Goal: Task Accomplishment & Management: Use online tool/utility

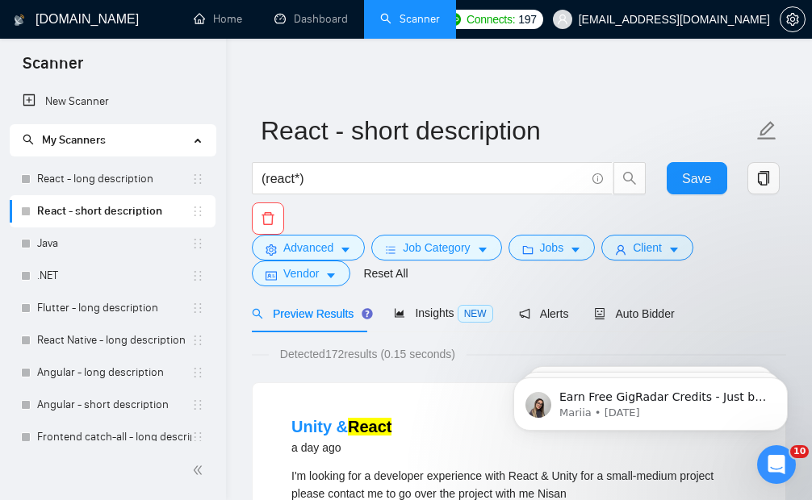
click at [762, 220] on div "(react*) Save" at bounding box center [515, 198] width 534 height 73
click at [112, 190] on link "React - long description" at bounding box center [114, 179] width 154 height 32
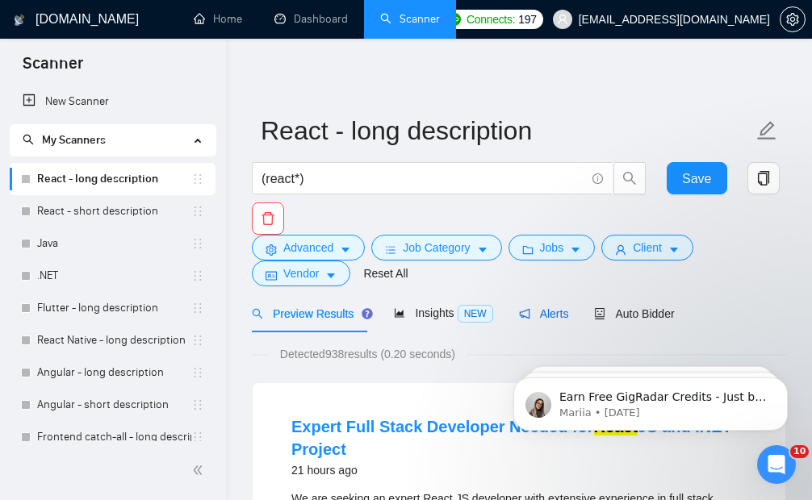
click at [549, 314] on span "Alerts" at bounding box center [544, 313] width 50 height 13
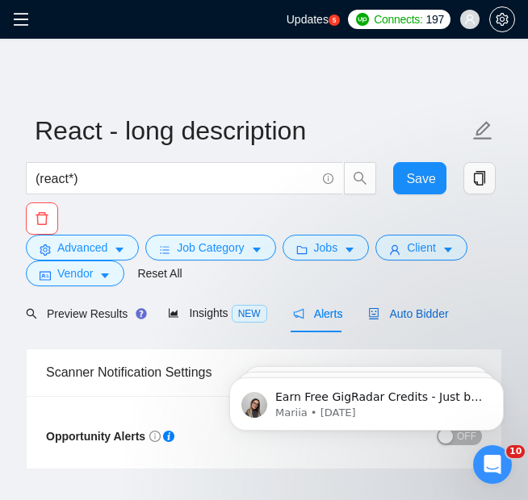
click at [393, 315] on span "Auto Bidder" at bounding box center [408, 313] width 80 height 13
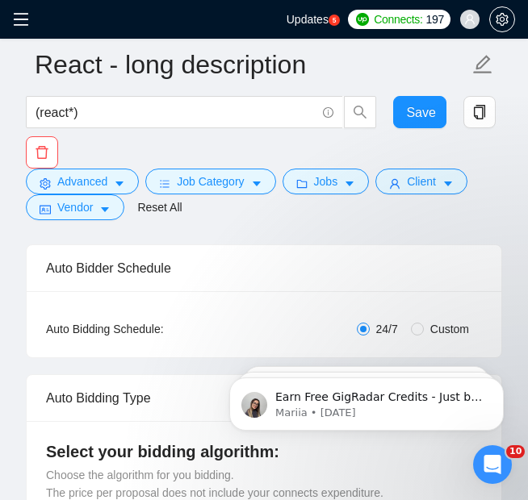
scroll to position [254, 0]
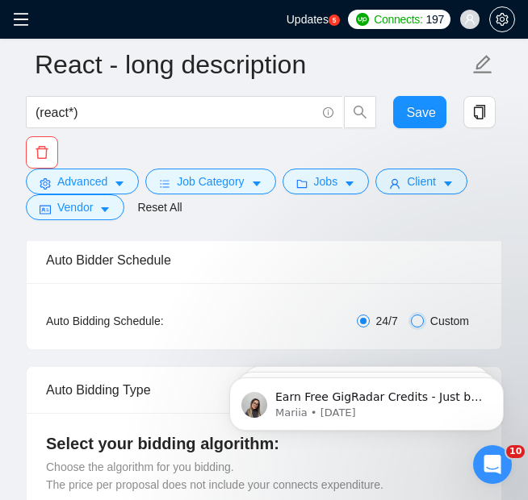
click at [420, 324] on input "Custom" at bounding box center [417, 321] width 13 height 13
radio input "true"
radio input "false"
checkbox input "true"
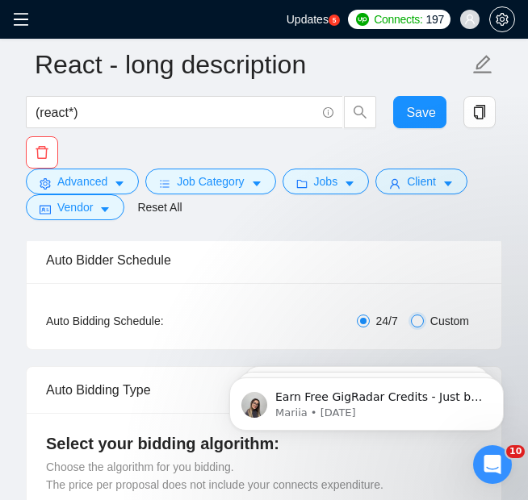
checkbox input "true"
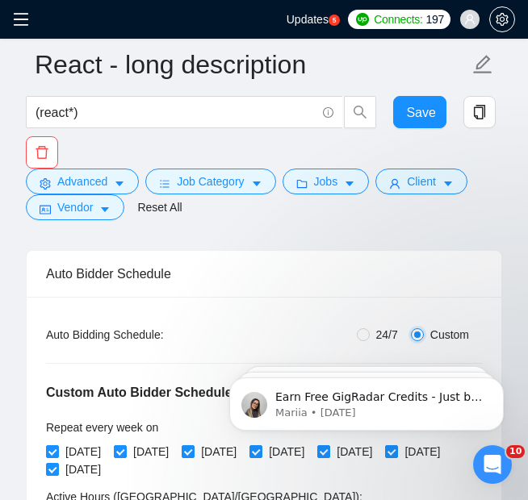
scroll to position [253, 0]
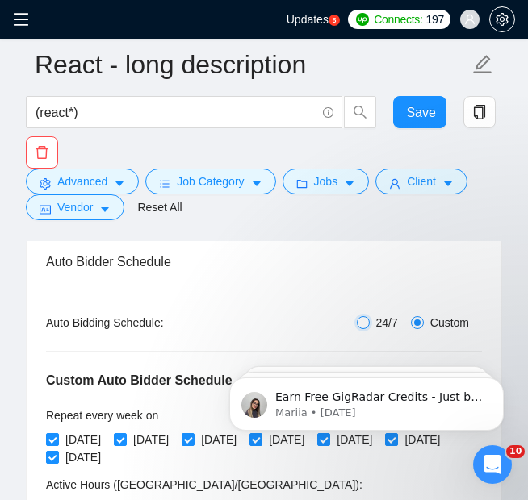
click at [360, 323] on input "24/7" at bounding box center [363, 322] width 13 height 13
radio input "true"
radio input "false"
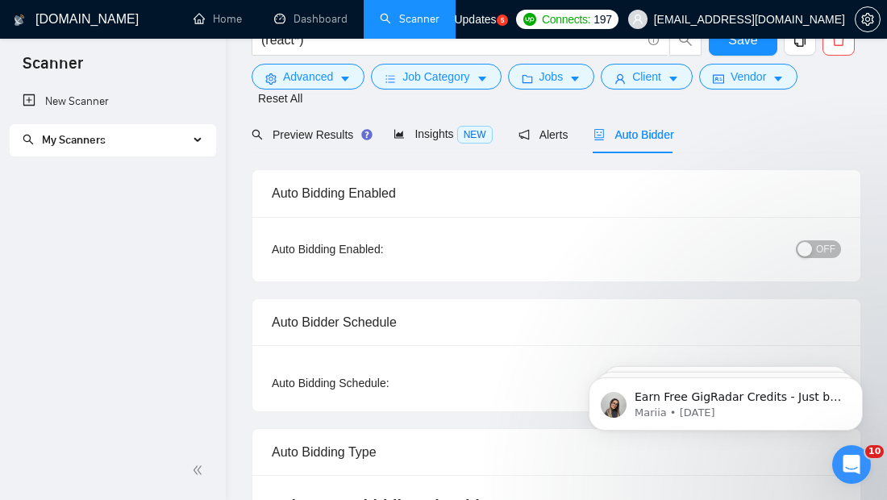
scroll to position [0, 0]
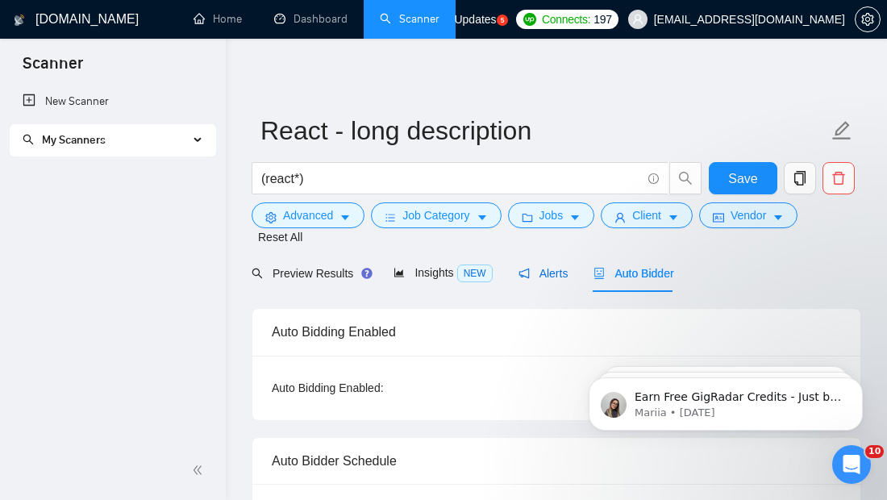
click at [552, 266] on div "Alerts" at bounding box center [544, 274] width 50 height 18
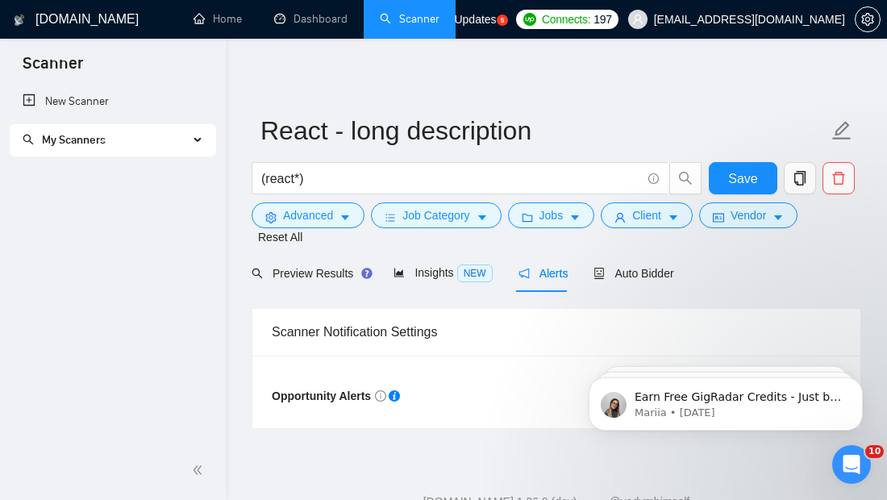
scroll to position [53, 0]
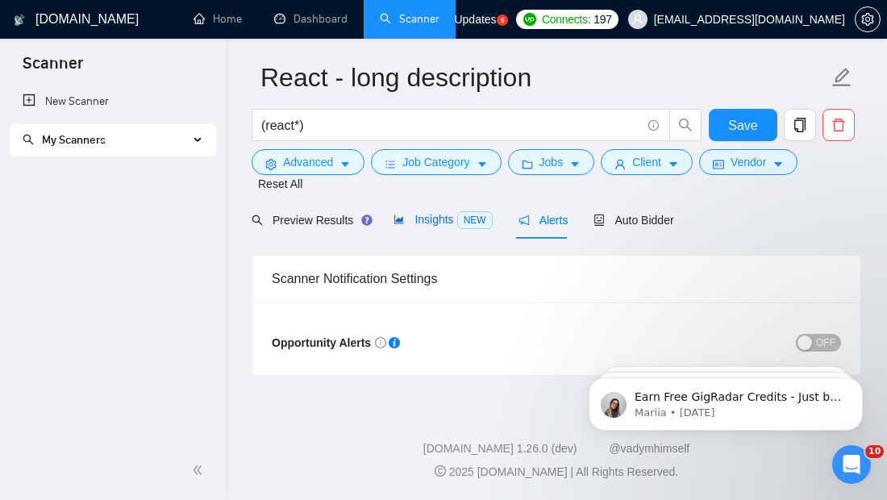
click at [459, 220] on span "NEW" at bounding box center [474, 220] width 35 height 18
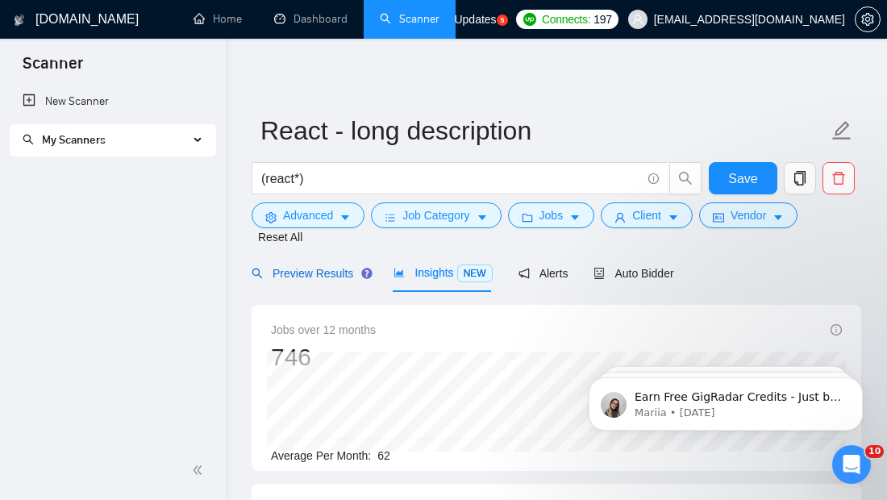
click at [320, 267] on span "Preview Results" at bounding box center [310, 273] width 116 height 13
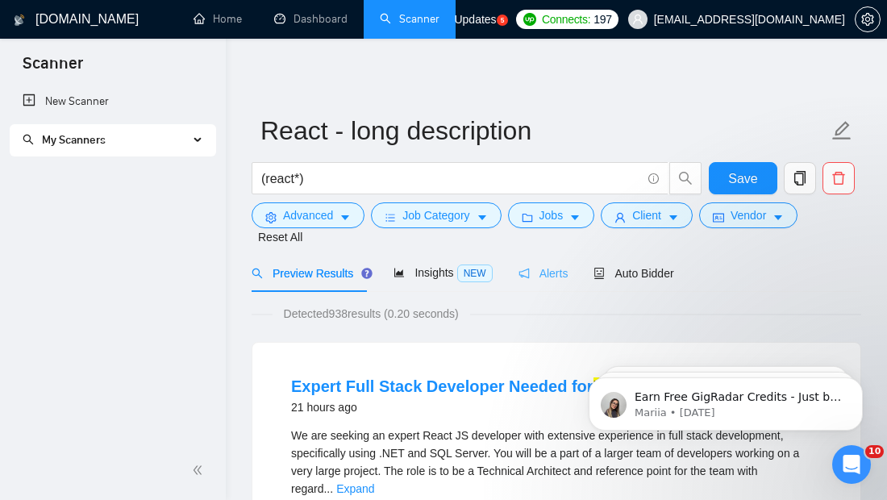
click at [527, 286] on div "Alerts" at bounding box center [544, 273] width 50 height 38
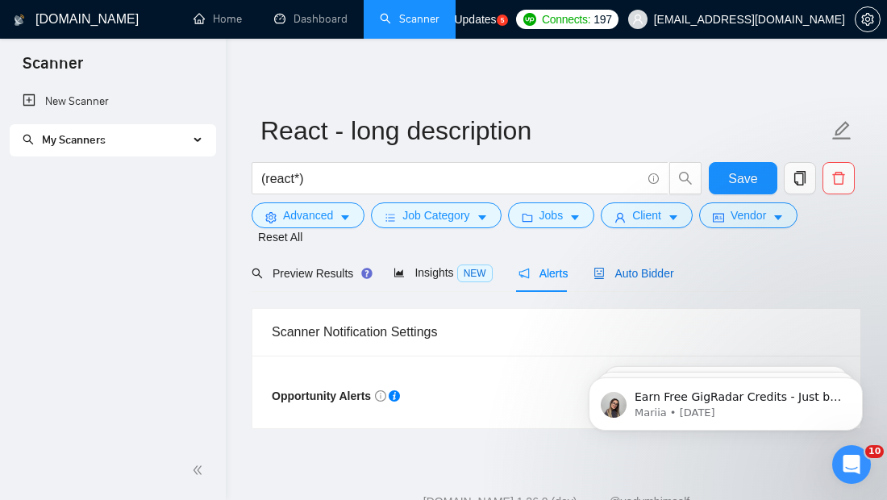
click at [647, 278] on span "Auto Bidder" at bounding box center [634, 273] width 80 height 13
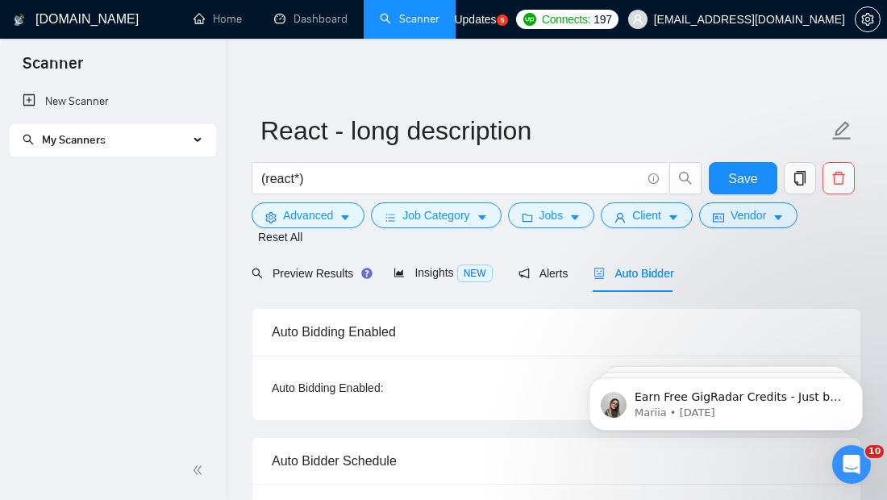
click at [191, 133] on div "My Scanners" at bounding box center [113, 140] width 207 height 32
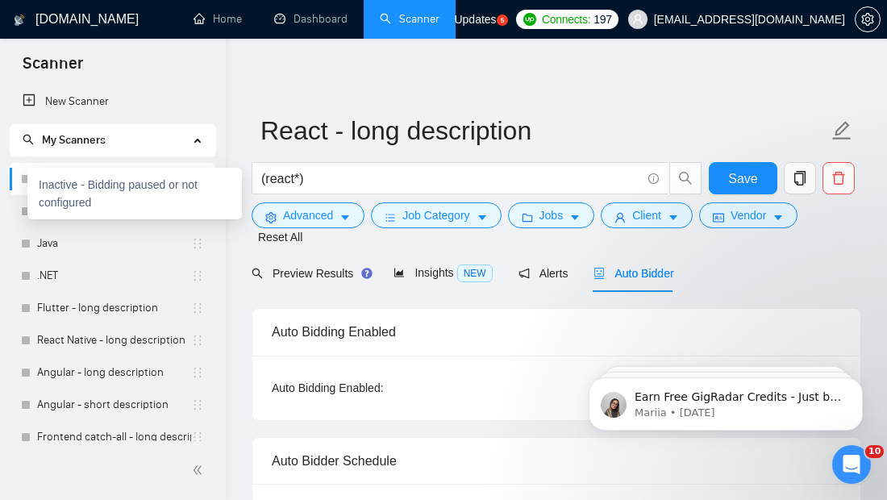
click at [21, 182] on div at bounding box center [26, 179] width 10 height 10
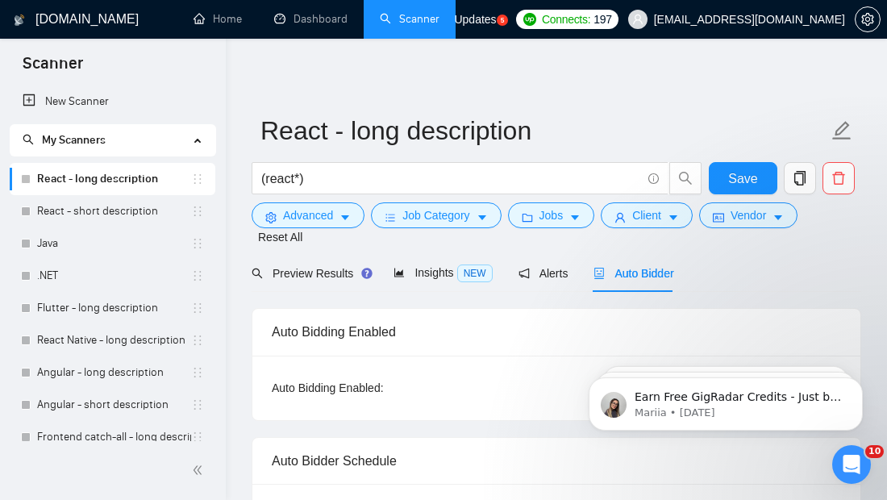
click at [451, 210] on span "Job Category" at bounding box center [436, 216] width 67 height 18
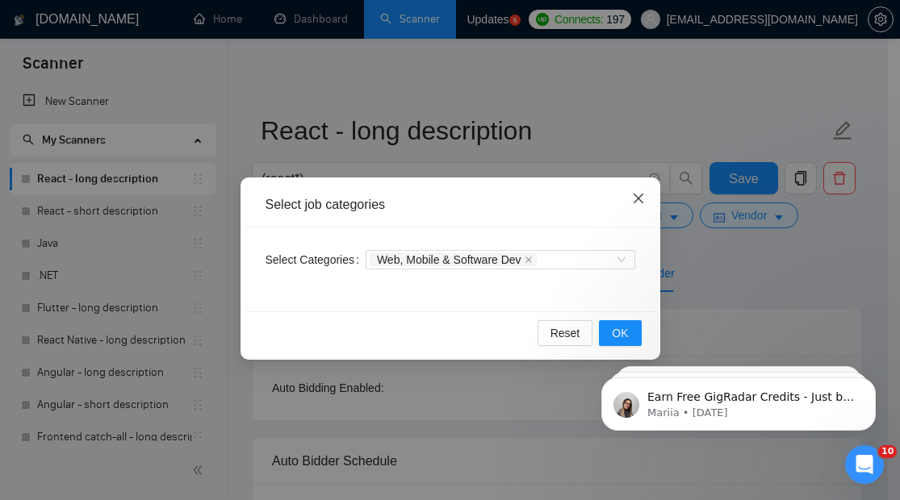
click at [638, 200] on icon "close" at bounding box center [638, 198] width 13 height 13
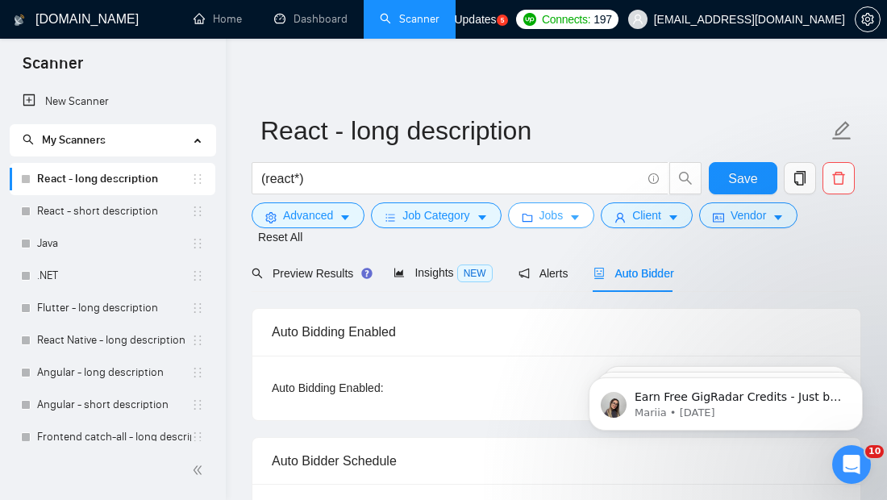
click at [548, 207] on span "Jobs" at bounding box center [552, 216] width 24 height 18
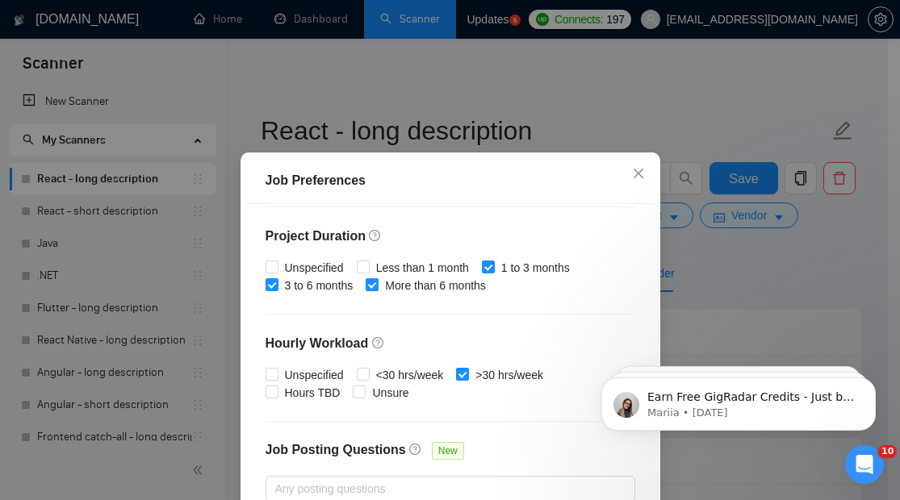
scroll to position [481, 0]
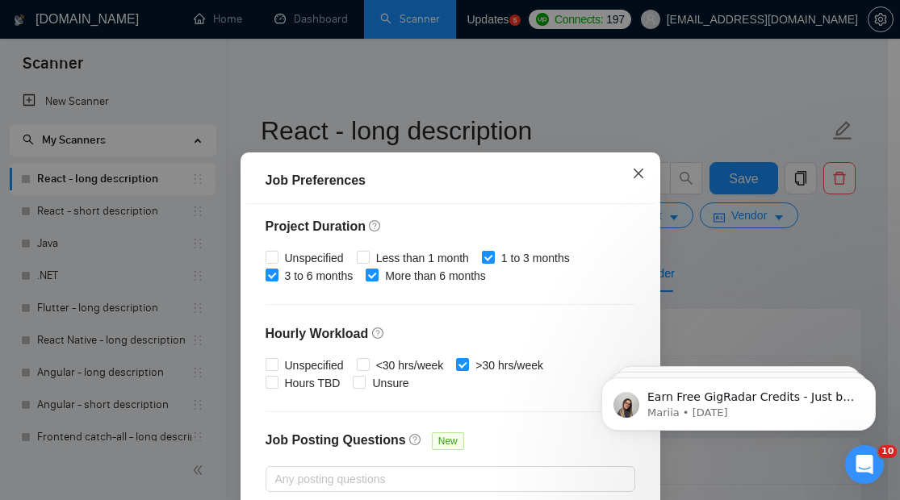
click at [623, 173] on span "Close" at bounding box center [638, 174] width 44 height 44
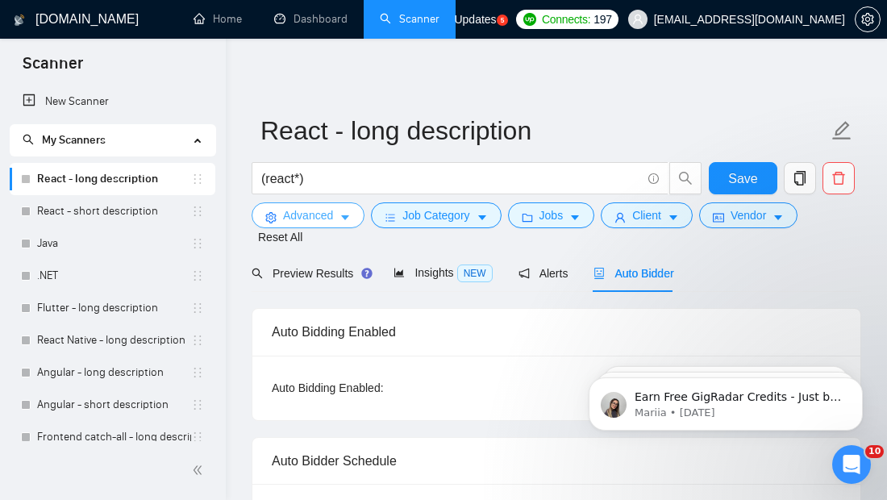
click at [345, 219] on icon "caret-down" at bounding box center [345, 218] width 8 height 5
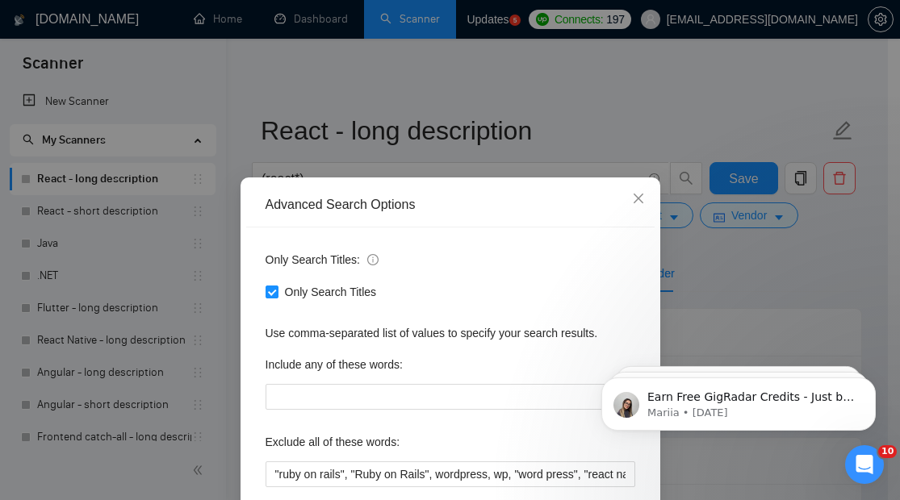
scroll to position [171, 0]
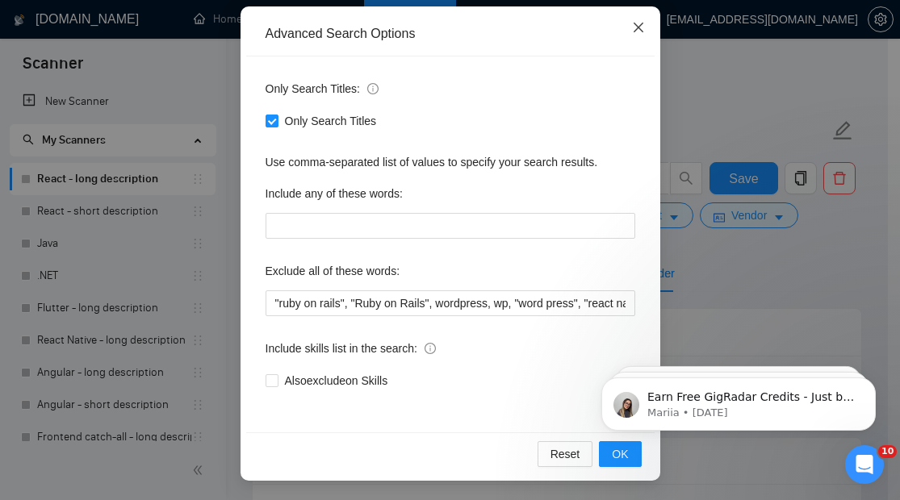
click at [632, 23] on icon "close" at bounding box center [638, 27] width 13 height 13
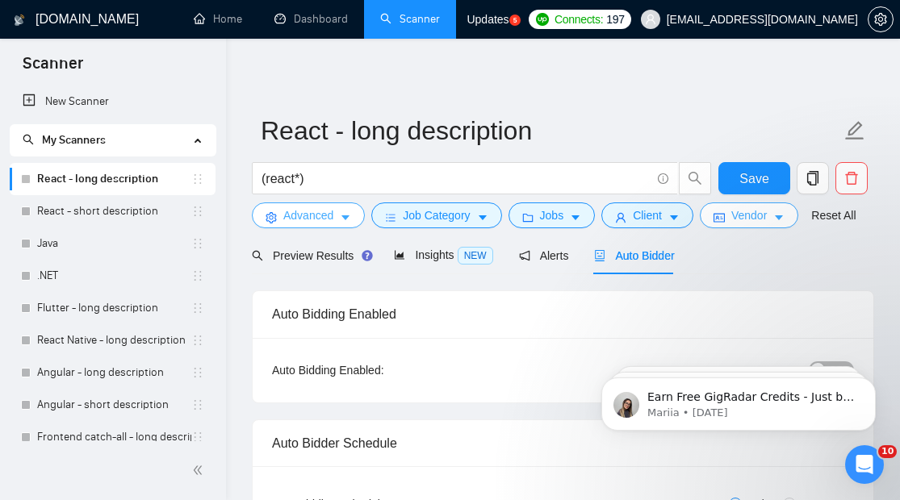
scroll to position [0, 0]
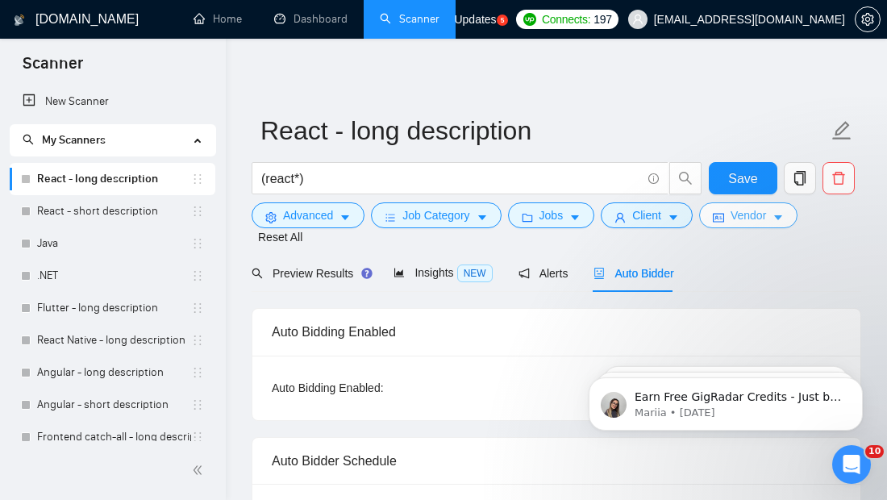
click at [726, 218] on button "Vendor" at bounding box center [748, 216] width 98 height 26
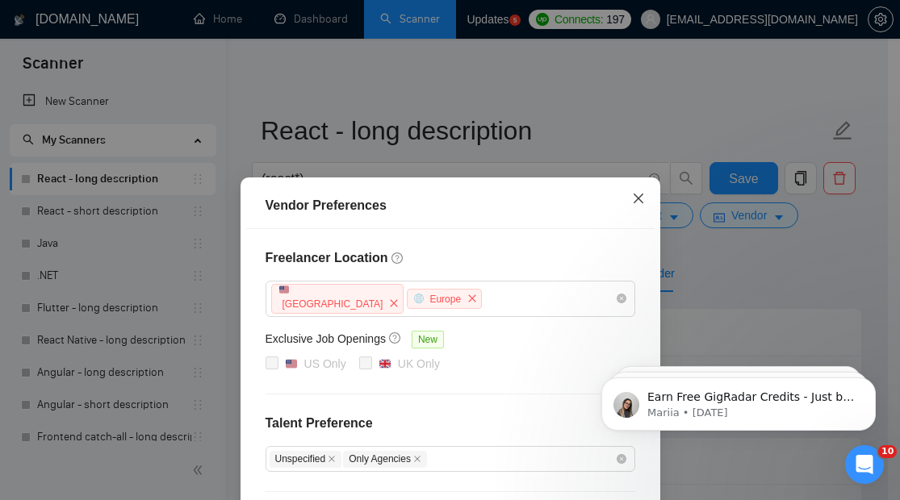
click at [632, 197] on icon "close" at bounding box center [638, 198] width 13 height 13
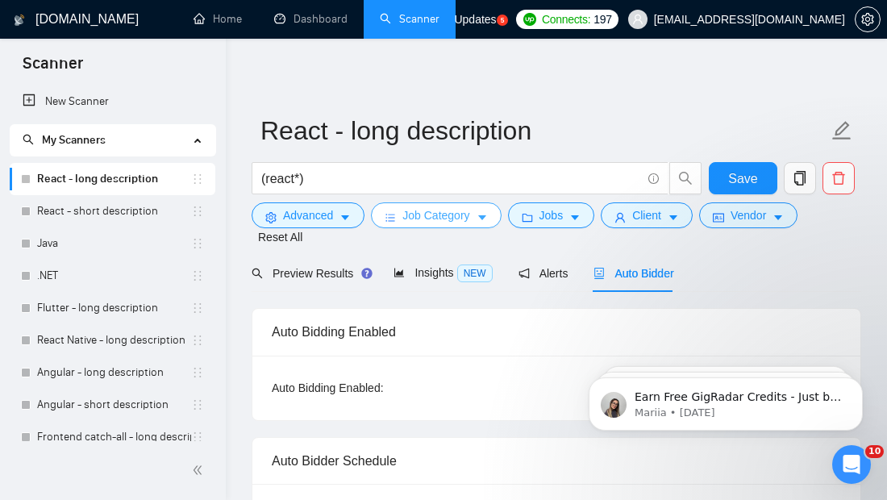
click at [454, 208] on span "Job Category" at bounding box center [436, 216] width 67 height 18
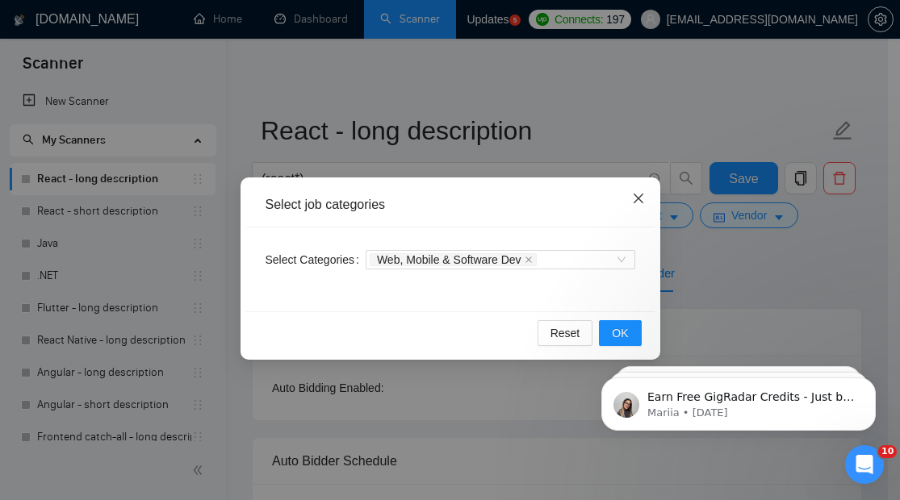
click at [649, 194] on span "Close" at bounding box center [638, 199] width 44 height 44
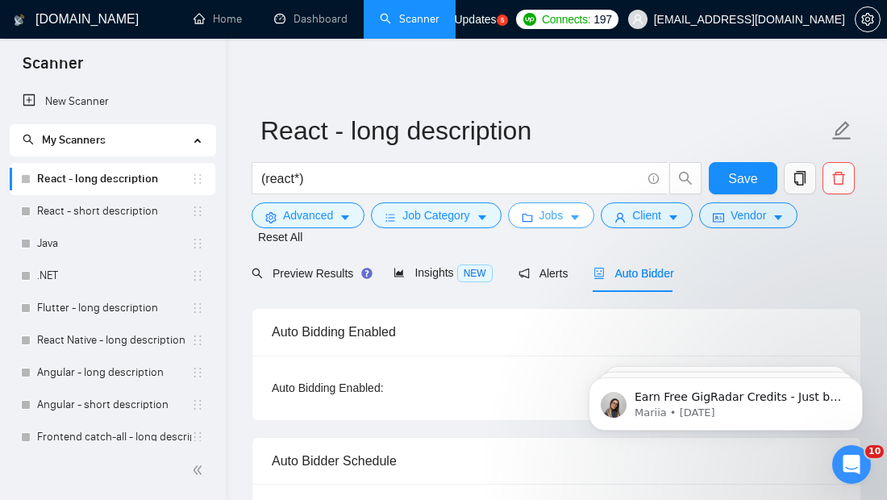
click at [566, 215] on button "Jobs" at bounding box center [551, 216] width 87 height 26
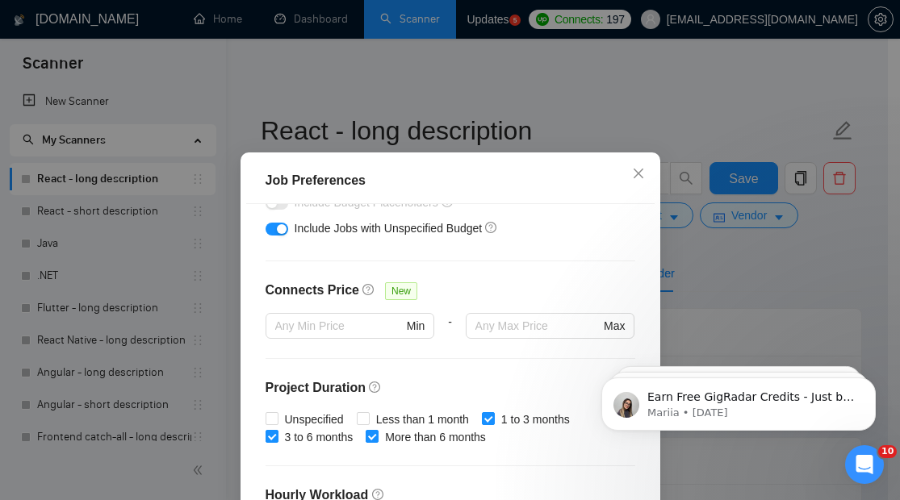
scroll to position [315, 0]
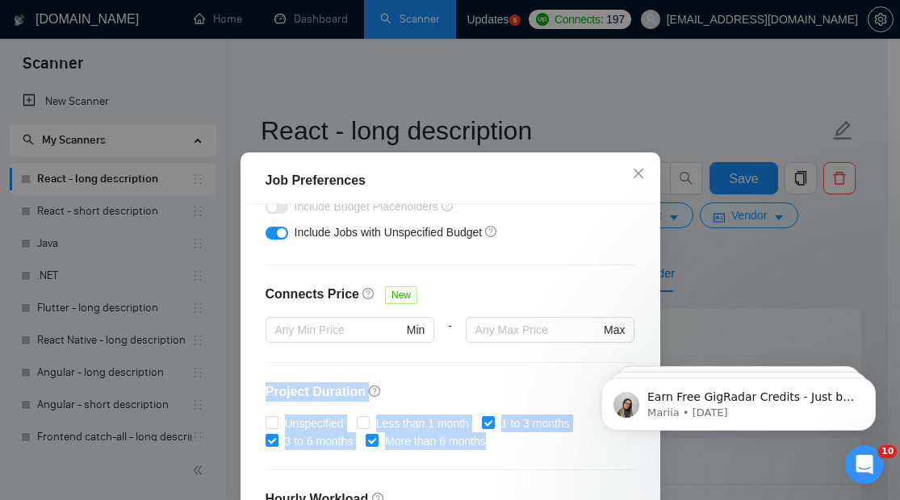
drag, startPoint x: 252, startPoint y: 389, endPoint x: 545, endPoint y: 453, distance: 300.7
click at [545, 453] on div "Budget Project Type All Fixed Price Hourly Rate Fixed Price Budget $ Min - $ Ma…" at bounding box center [450, 379] width 408 height 350
copy div "Project Duration Unspecified Less than 1 month 1 to 3 months 3 to 6 months More…"
click at [545, 453] on div "Budget Project Type All Fixed Price Hourly Rate Fixed Price Budget $ Min - $ Ma…" at bounding box center [450, 379] width 408 height 350
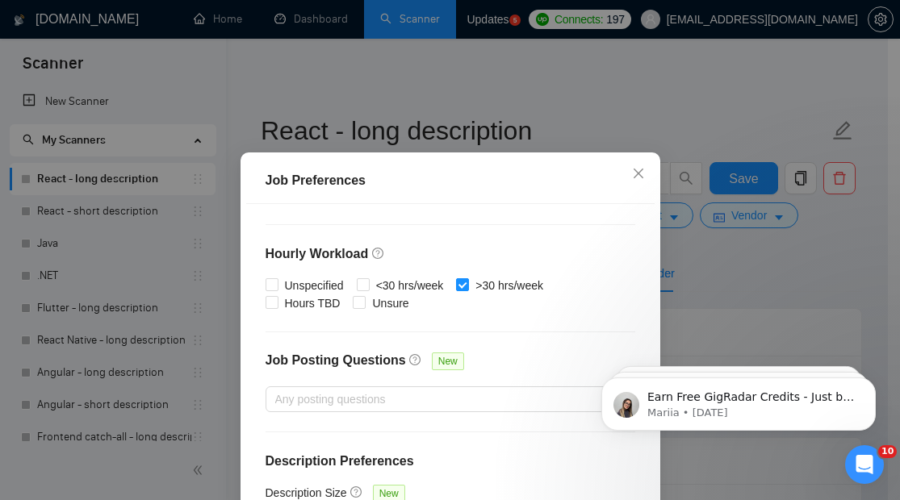
scroll to position [125, 0]
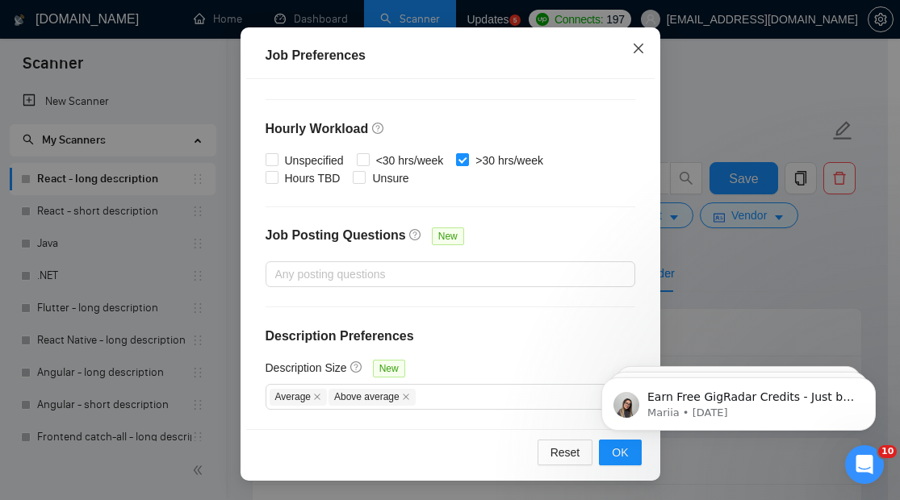
click at [637, 49] on icon "close" at bounding box center [638, 48] width 13 height 13
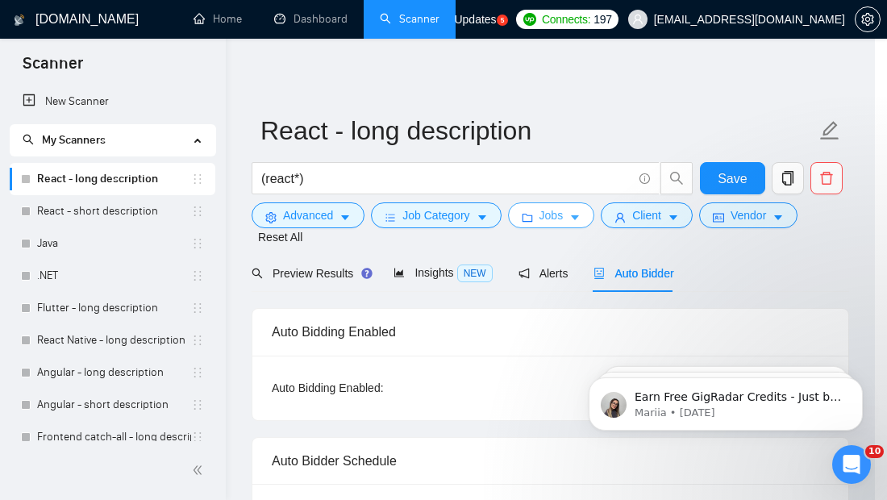
scroll to position [0, 0]
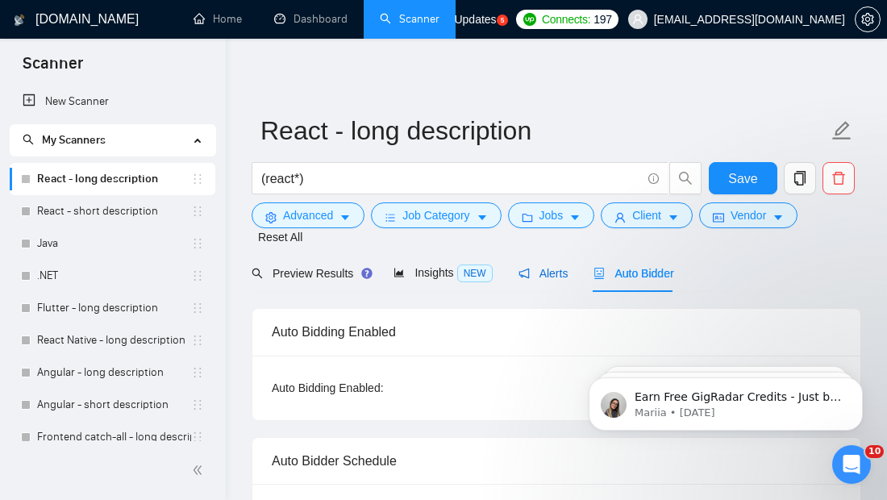
click at [546, 278] on span "Alerts" at bounding box center [544, 273] width 50 height 13
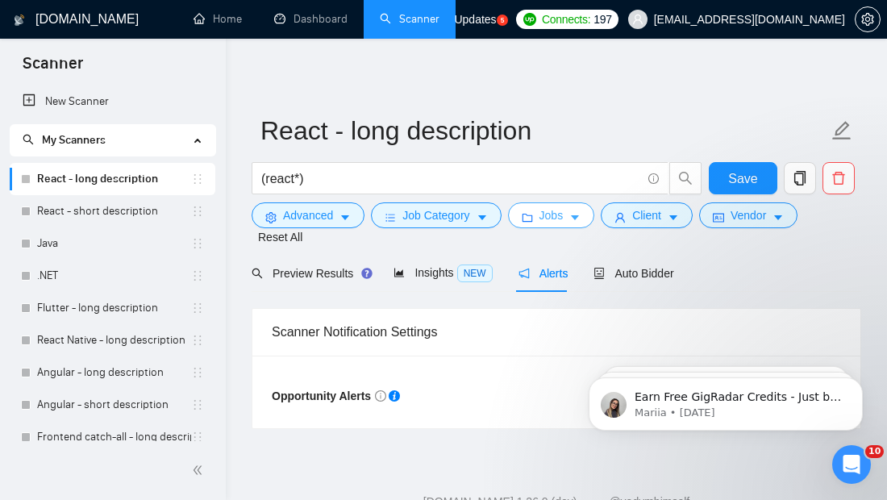
click at [556, 216] on span "Jobs" at bounding box center [552, 216] width 24 height 18
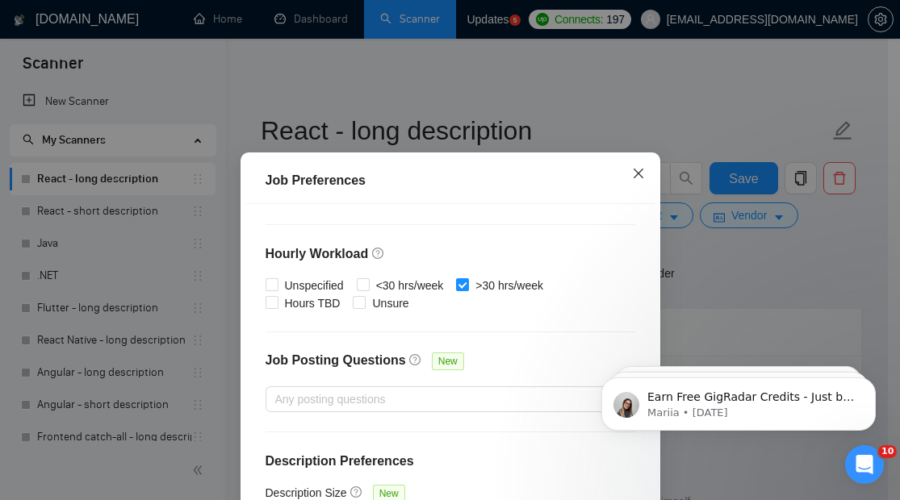
click at [632, 177] on icon "close" at bounding box center [638, 173] width 13 height 13
